Goal: Task Accomplishment & Management: Use online tool/utility

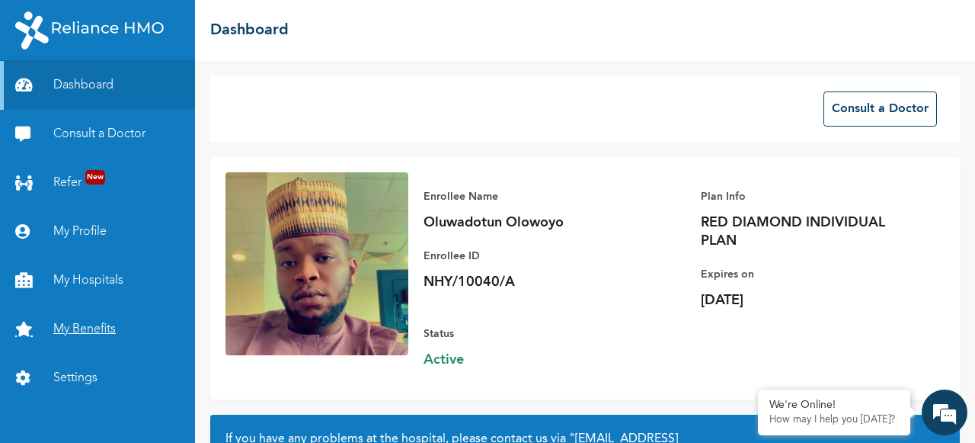
click at [97, 323] on link "My Benefits" at bounding box center [97, 329] width 195 height 49
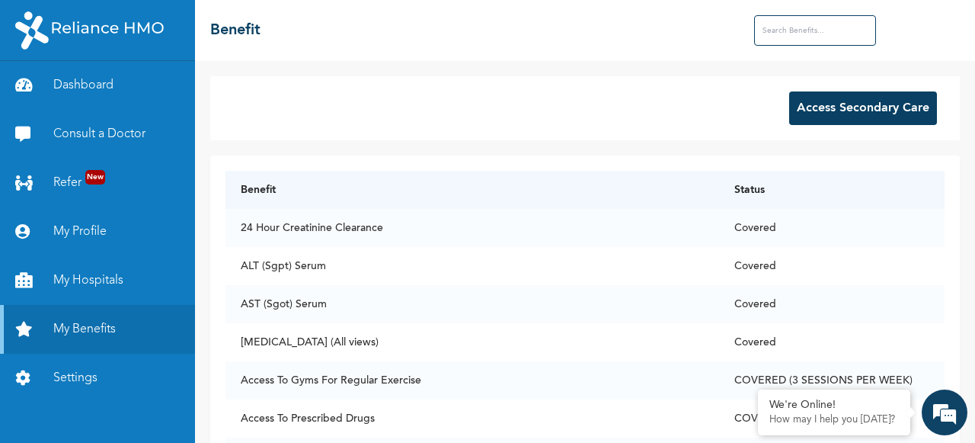
click at [857, 112] on button "Access Secondary Care" at bounding box center [863, 108] width 148 height 34
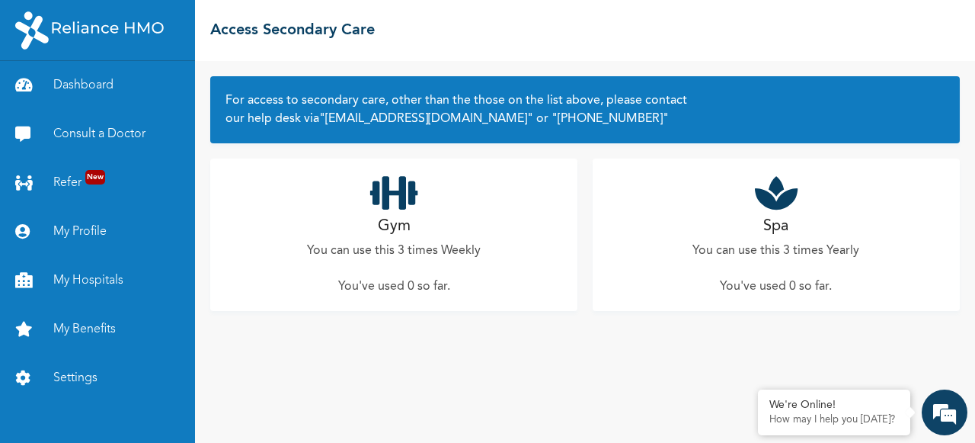
click at [401, 213] on div "Gym You can use this 3 times Weekly You've used 0 so far ." at bounding box center [393, 235] width 367 height 152
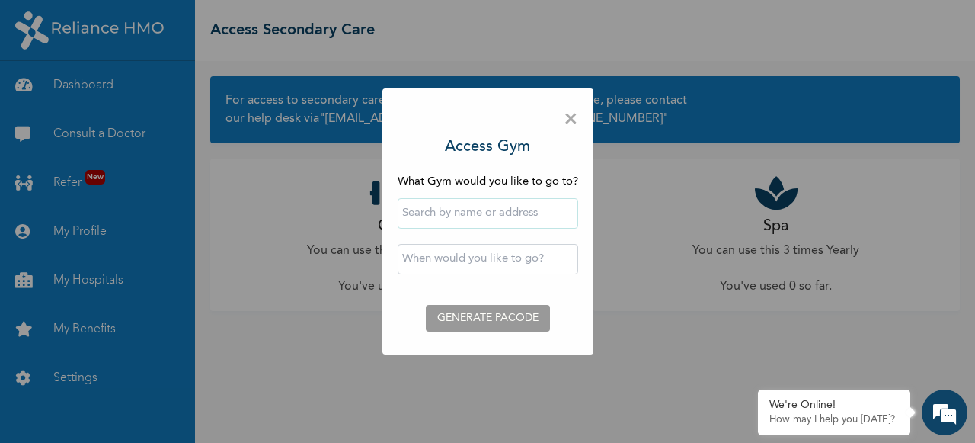
click at [415, 216] on input "text" at bounding box center [488, 213] width 181 height 30
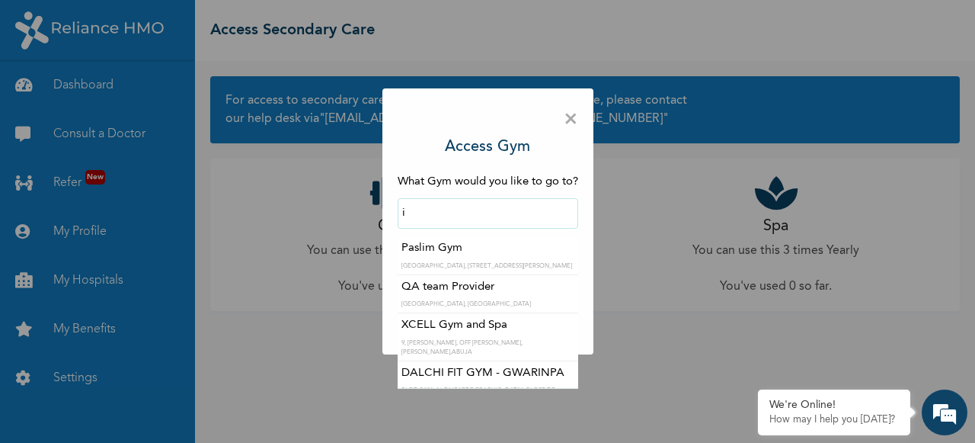
click at [415, 216] on input "i" at bounding box center [488, 213] width 181 height 30
type input "I am fit Gym - Magodo"
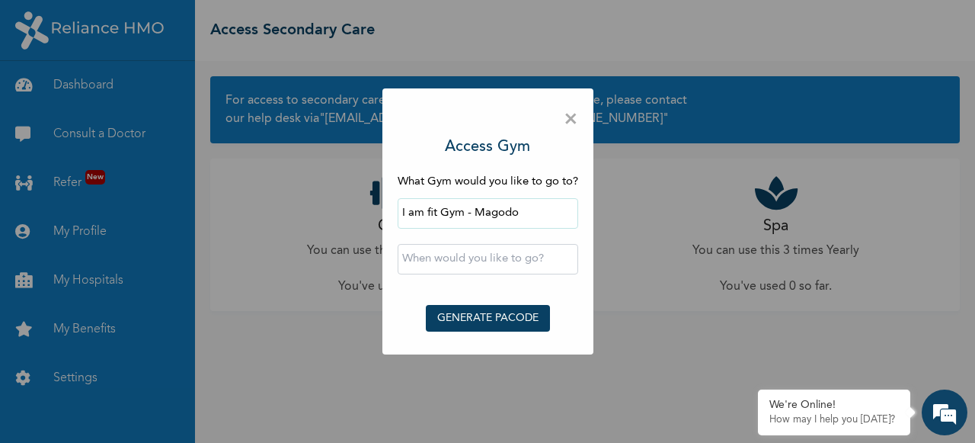
click at [442, 243] on div "‹ [DATE] › Su Mo Tu We Th Fr Sa 28 29 30 1 2 3 4 5 6 7 8 9 10 11 12 13 14 15 16…" at bounding box center [488, 259] width 181 height 46
click at [441, 256] on input "text" at bounding box center [488, 259] width 181 height 30
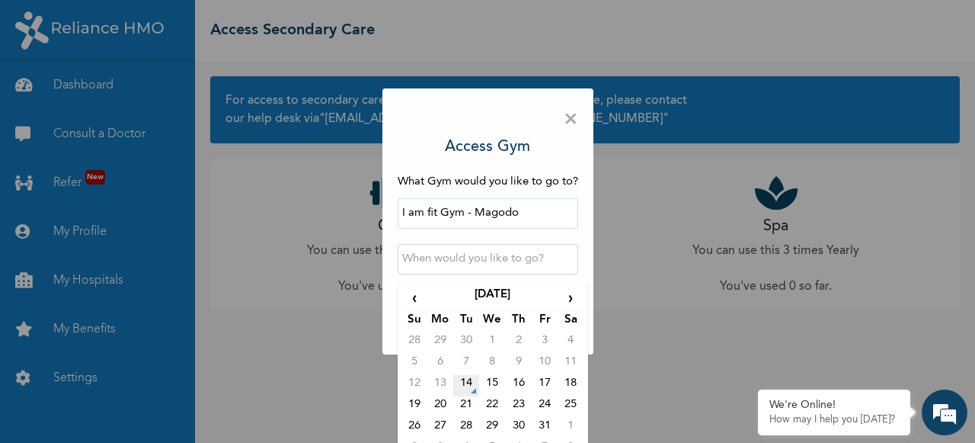
click at [468, 380] on td "14" at bounding box center [466, 385] width 26 height 21
type input "[DATE] 12:00 AM"
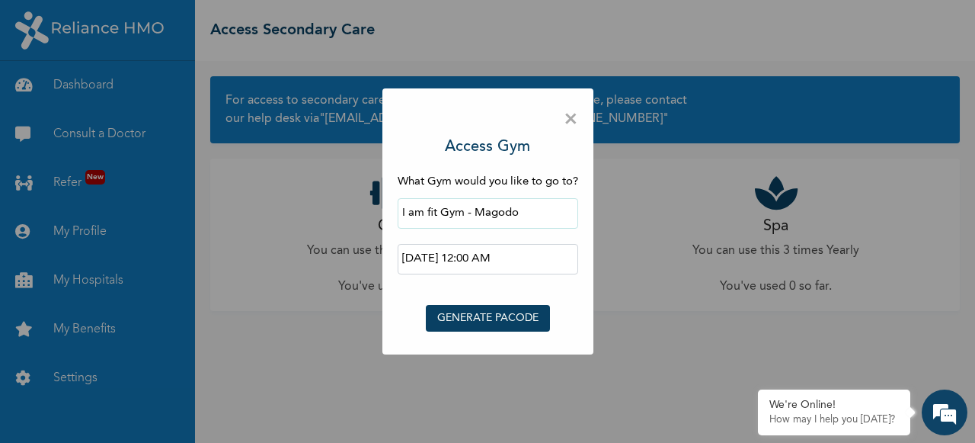
click at [488, 325] on button "GENERATE PACODE" at bounding box center [488, 318] width 124 height 27
